Goal: Register for event/course

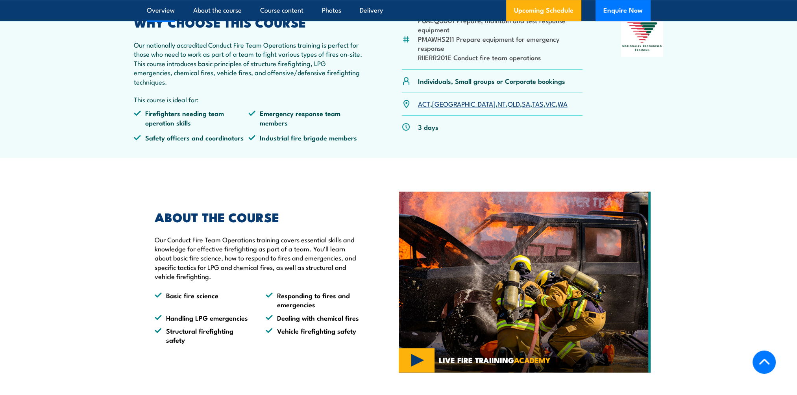
scroll to position [275, 0]
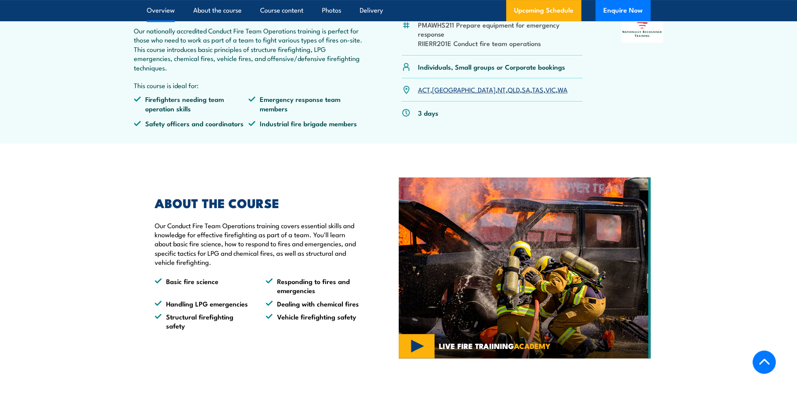
click at [507, 94] on link "QLD" at bounding box center [513, 89] width 12 height 9
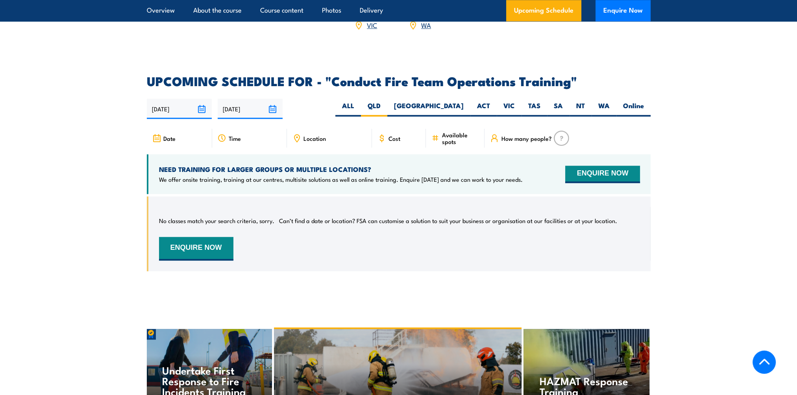
scroll to position [1179, 0]
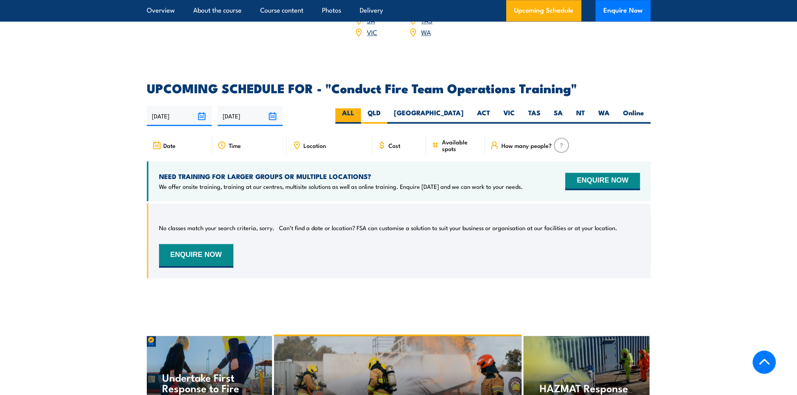
click at [361, 109] on label "ALL" at bounding box center [348, 115] width 26 height 15
click at [359, 109] on input "ALL" at bounding box center [356, 110] width 5 height 5
radio input "true"
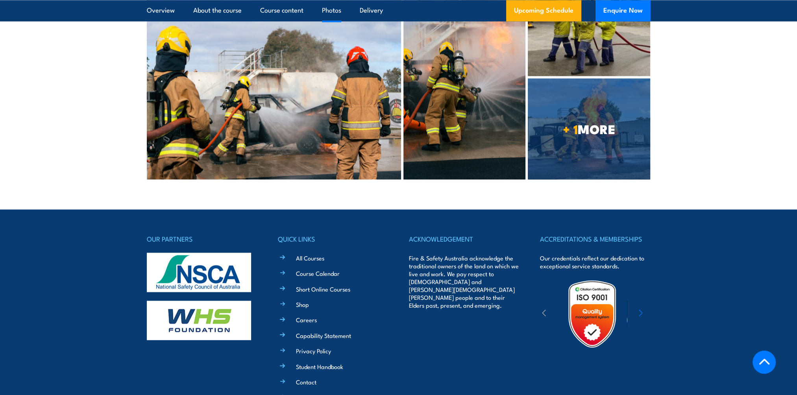
scroll to position [1852, 0]
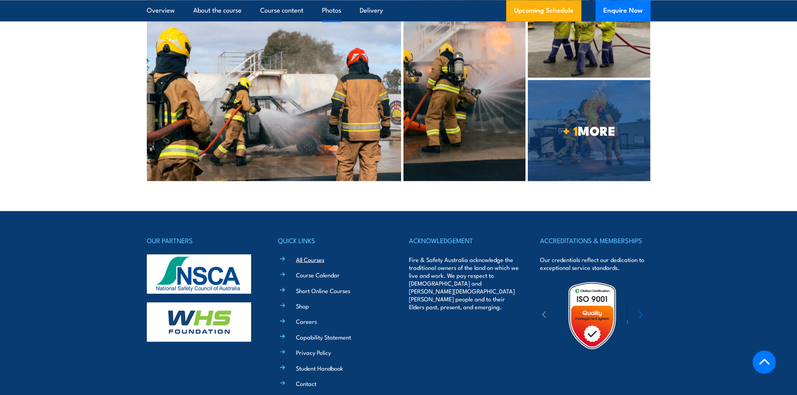
click at [315, 255] on link "All Courses" at bounding box center [310, 259] width 28 height 8
click at [320, 271] on link "Course Calendar" at bounding box center [318, 274] width 44 height 8
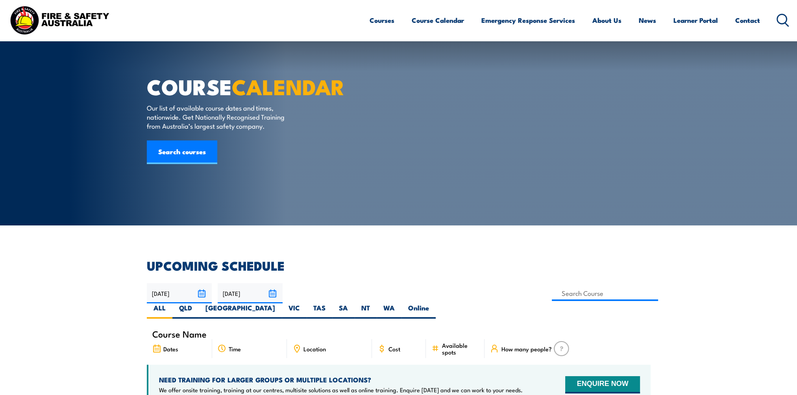
scroll to position [79, 0]
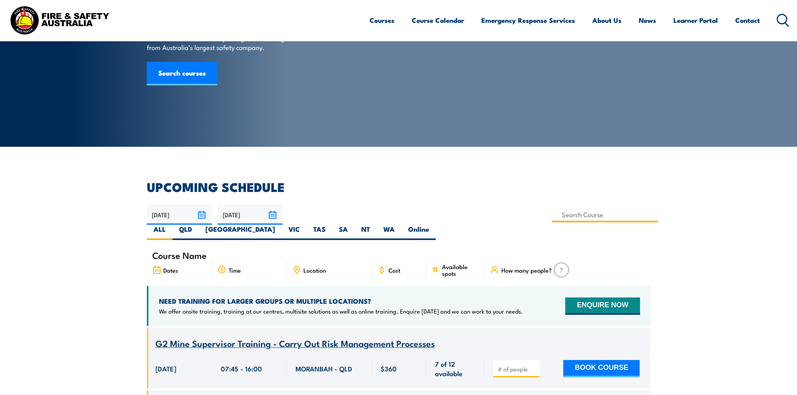
click at [551, 217] on input at bounding box center [604, 214] width 107 height 15
click at [551, 214] on input at bounding box center [604, 214] width 107 height 15
type input "Conduct Fire Team Operations Training"
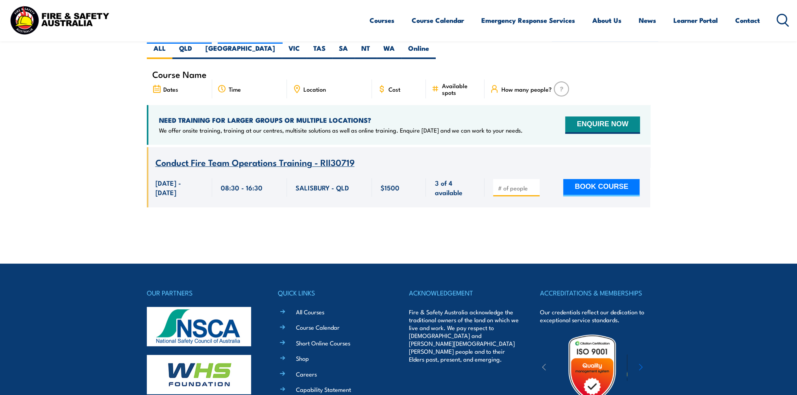
click at [289, 155] on span "Conduct Fire Team Operations Training - RII30719" at bounding box center [254, 161] width 199 height 13
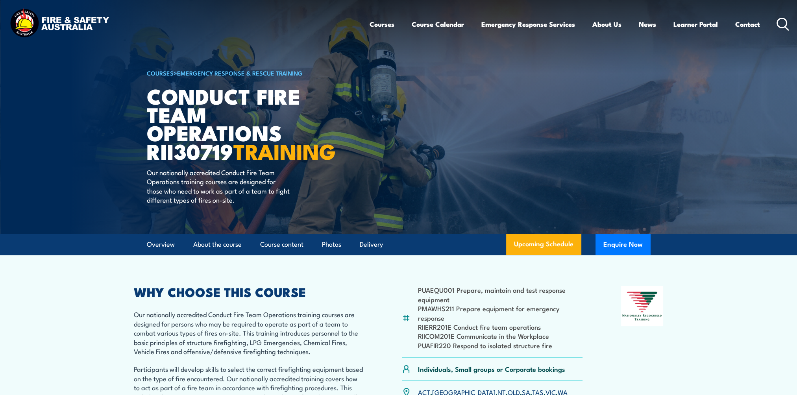
click at [778, 24] on icon at bounding box center [782, 24] width 13 height 13
click at [785, 21] on icon at bounding box center [782, 24] width 13 height 13
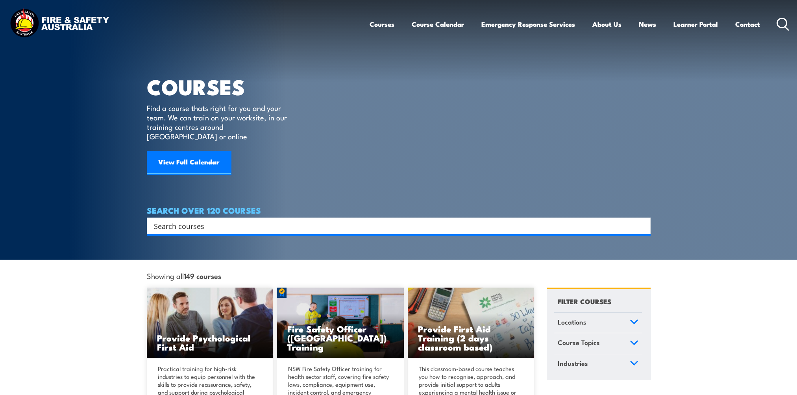
click at [184, 223] on div "Search" at bounding box center [398, 226] width 503 height 17
click at [171, 220] on input "Search input" at bounding box center [393, 226] width 479 height 12
paste input "PMAWHS213"
type input "PMAWHS213"
